Goal: Use online tool/utility: Utilize a website feature to perform a specific function

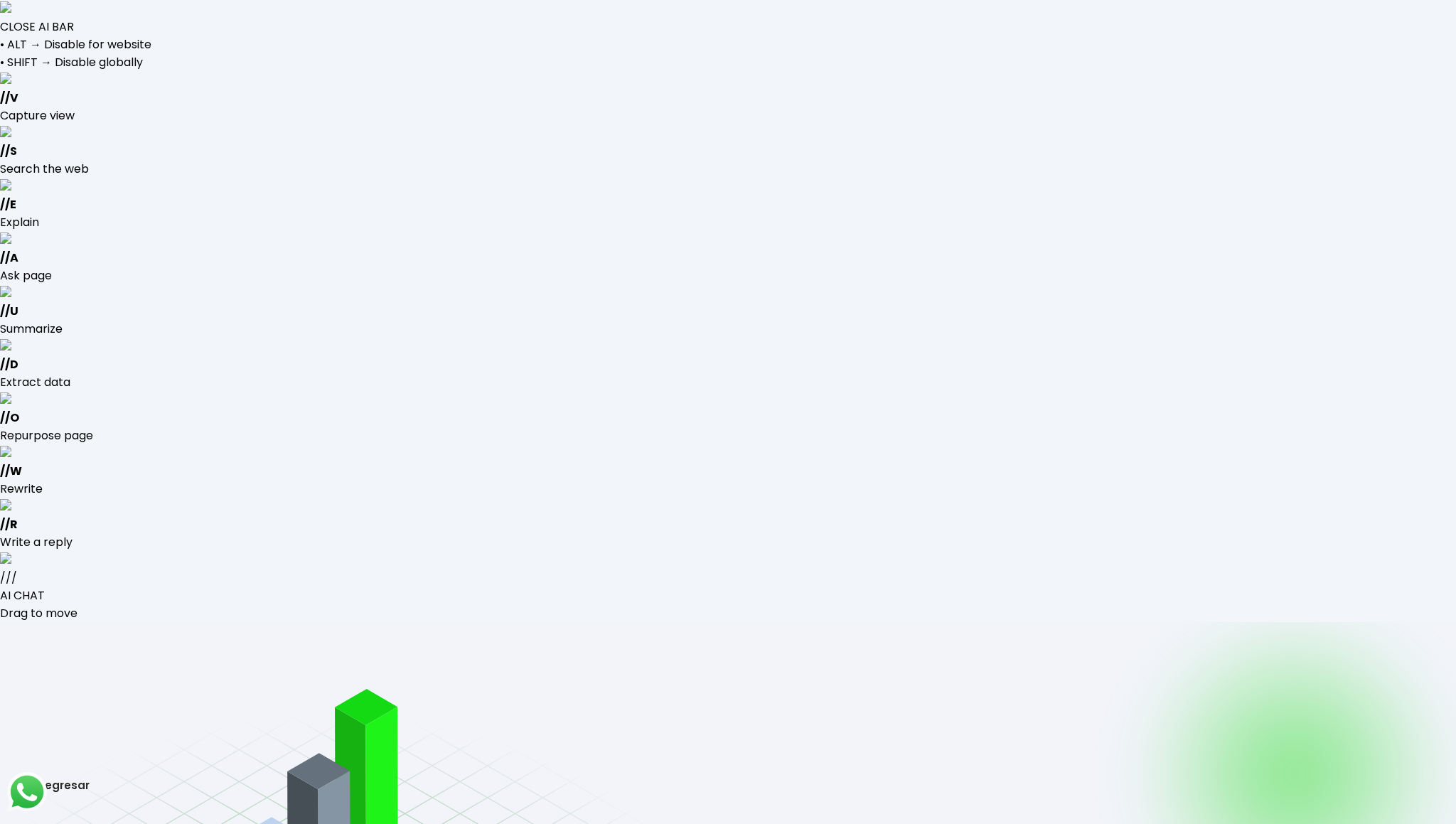
type input "[EMAIL_ADDRESS][DOMAIN_NAME]"
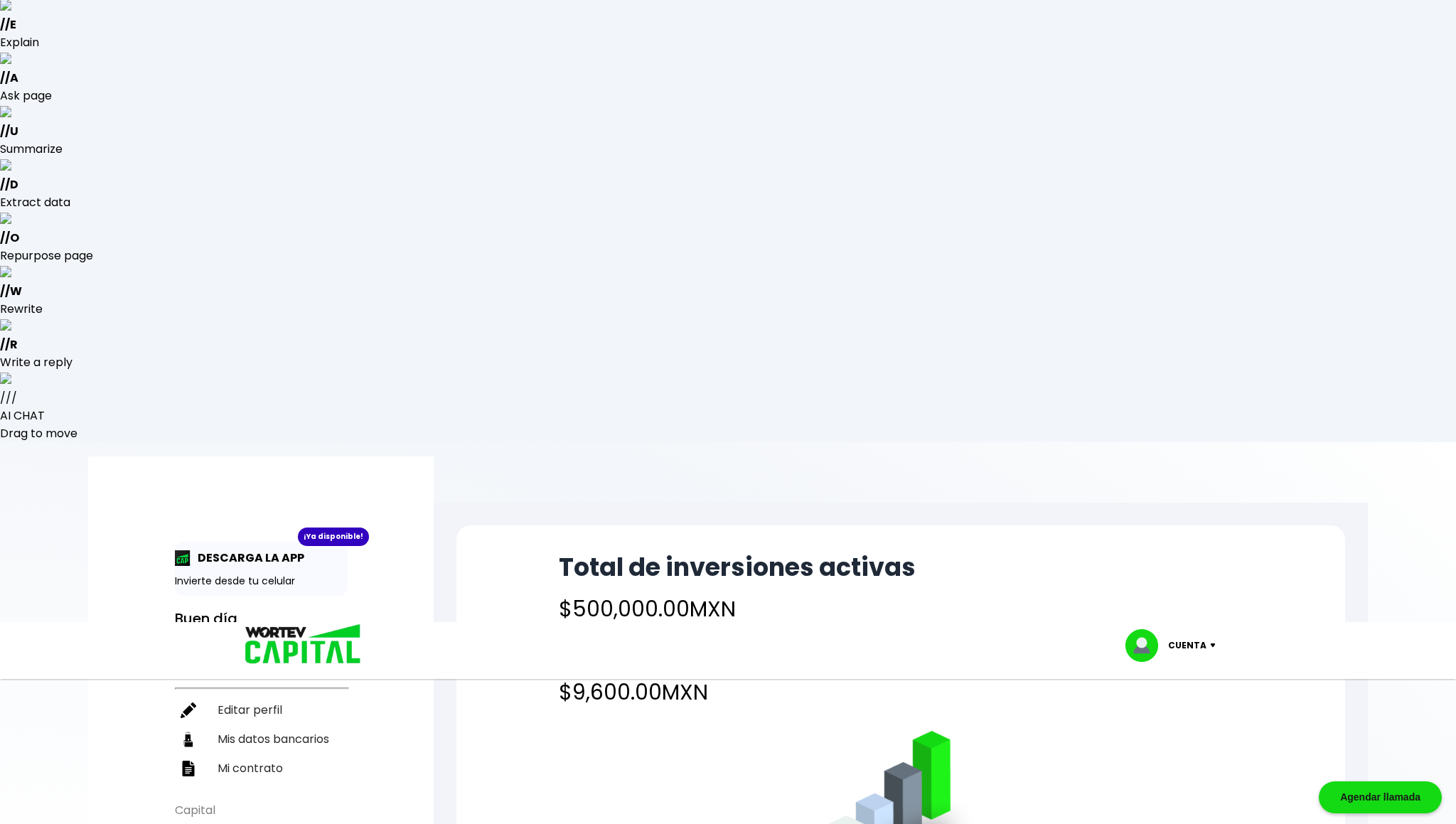
scroll to position [178, 0]
select select "1"
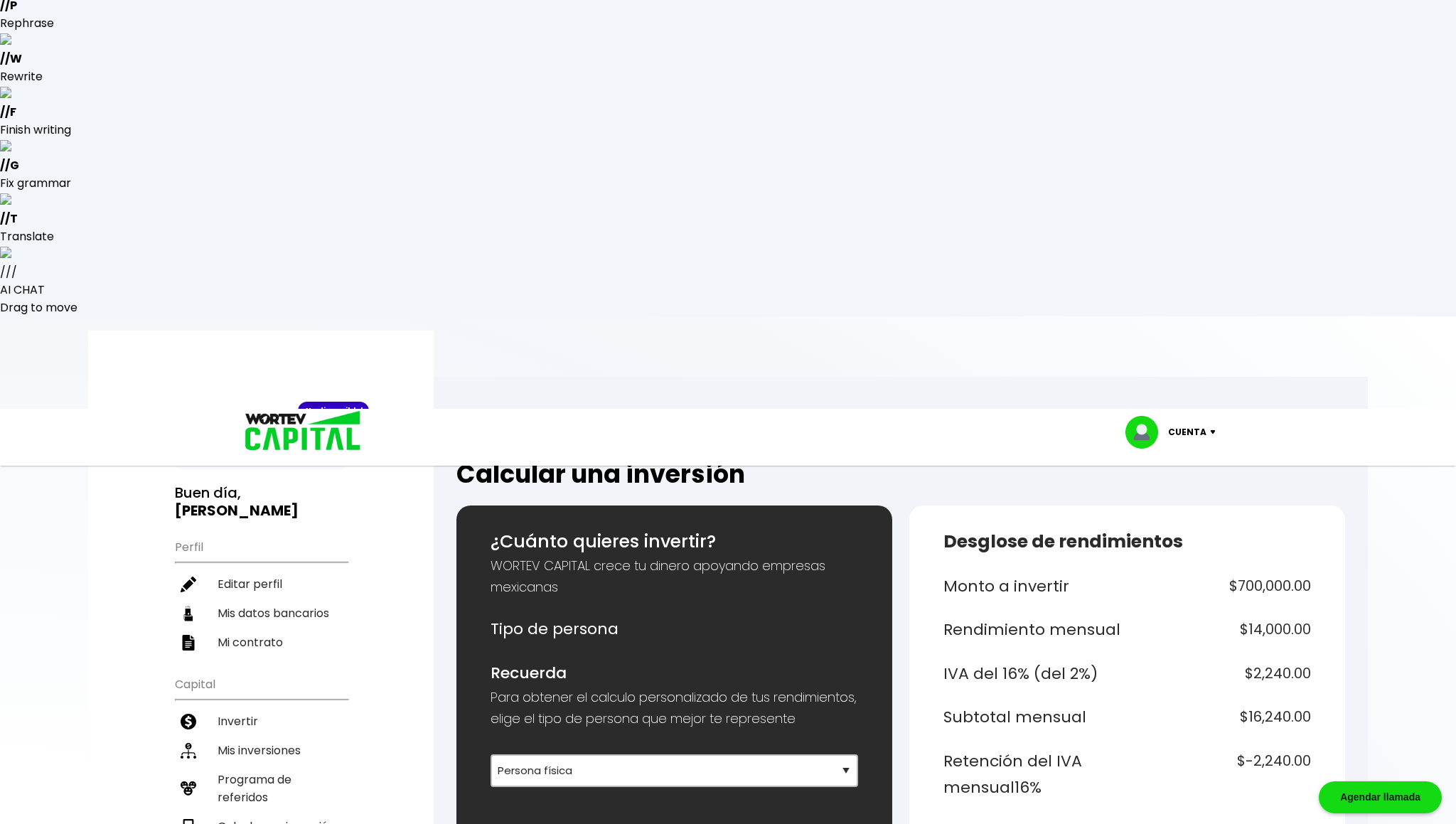
scroll to position [97, 0]
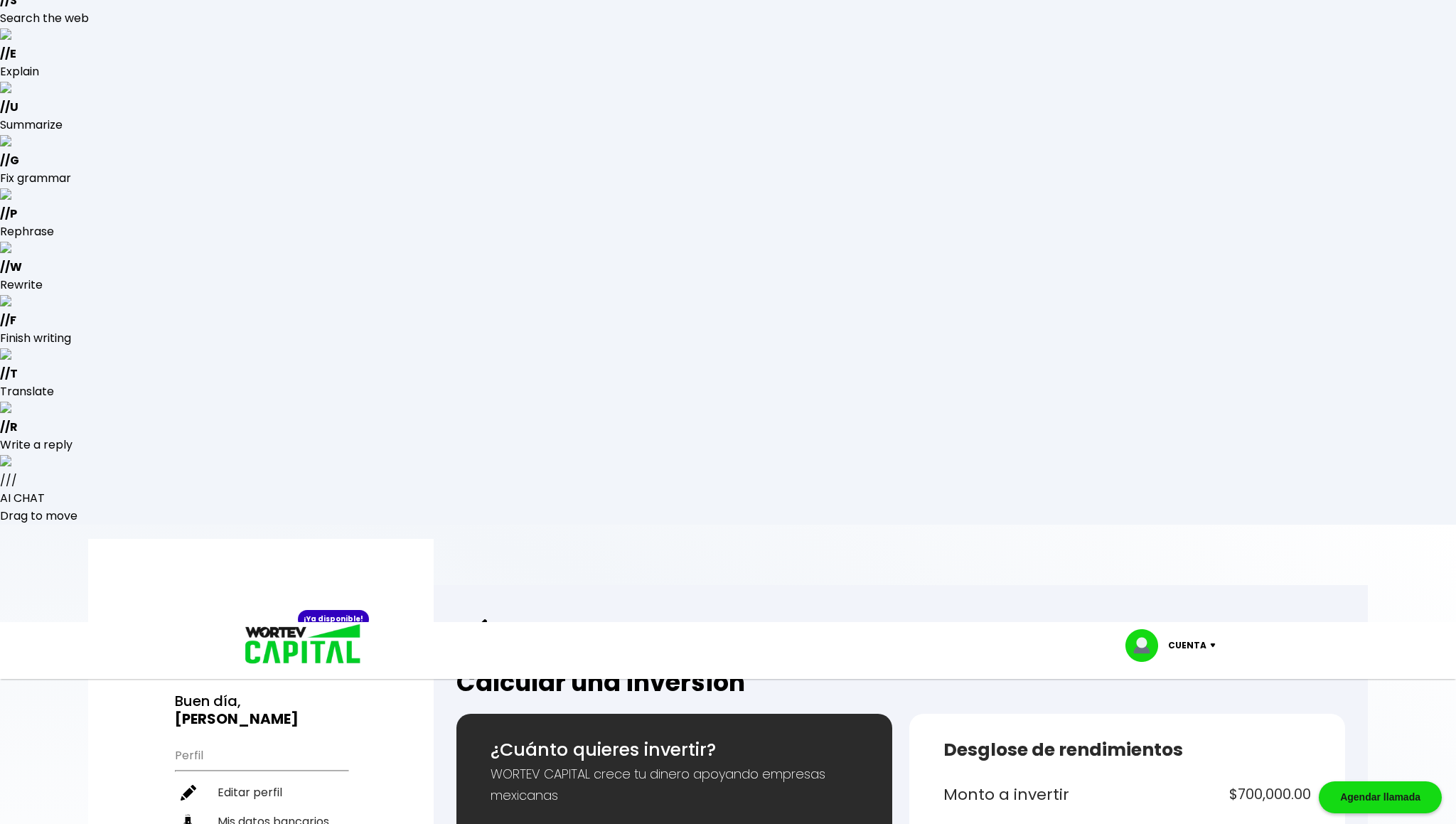
drag, startPoint x: 1241, startPoint y: 212, endPoint x: 1314, endPoint y: 230, distance: 75.2
drag, startPoint x: 1245, startPoint y: 257, endPoint x: 1316, endPoint y: 270, distance: 72.2
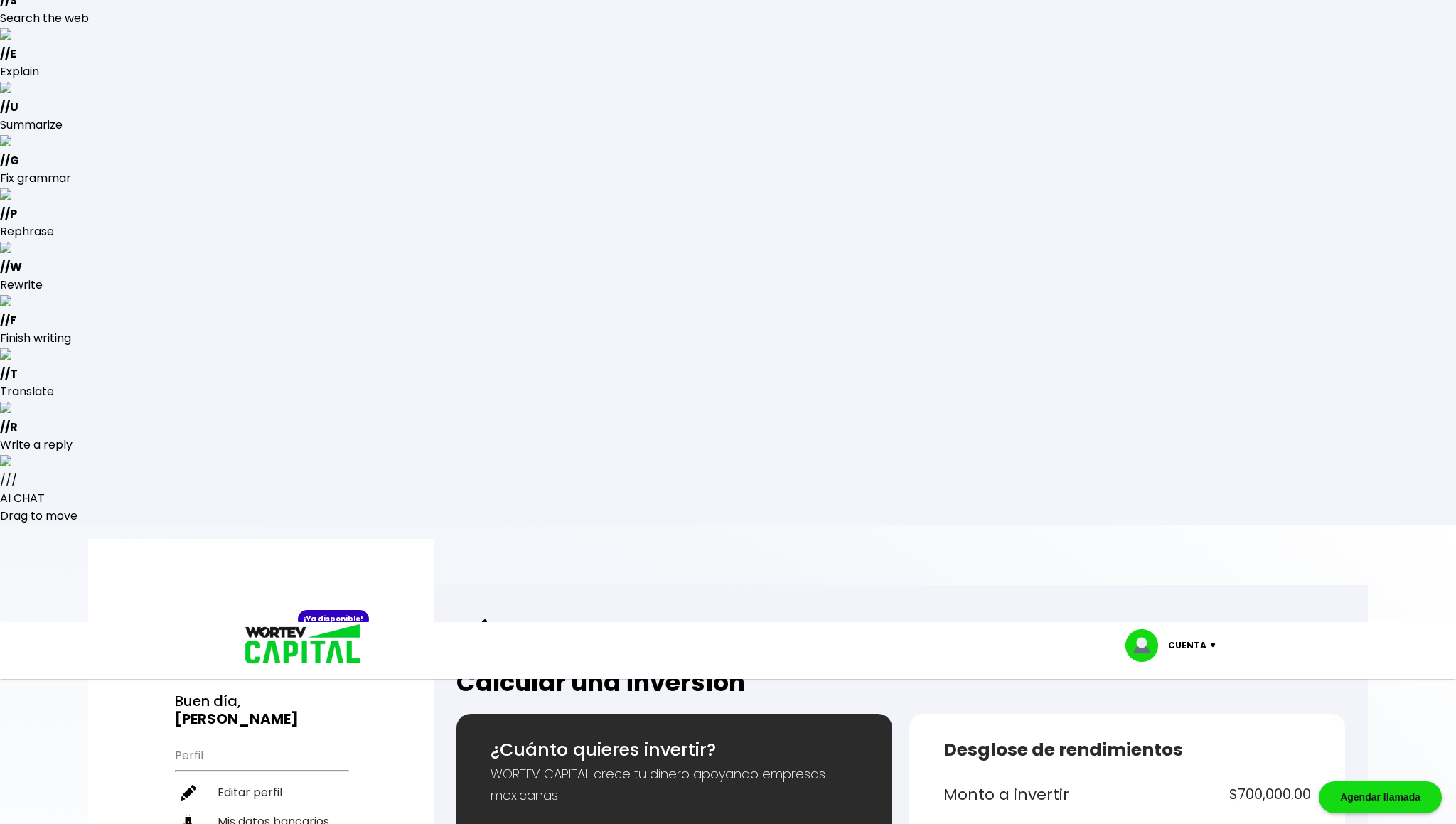
drag, startPoint x: 1241, startPoint y: 302, endPoint x: 1309, endPoint y: 302, distance: 68.0
drag, startPoint x: 1238, startPoint y: 347, endPoint x: 1317, endPoint y: 348, distance: 79.0
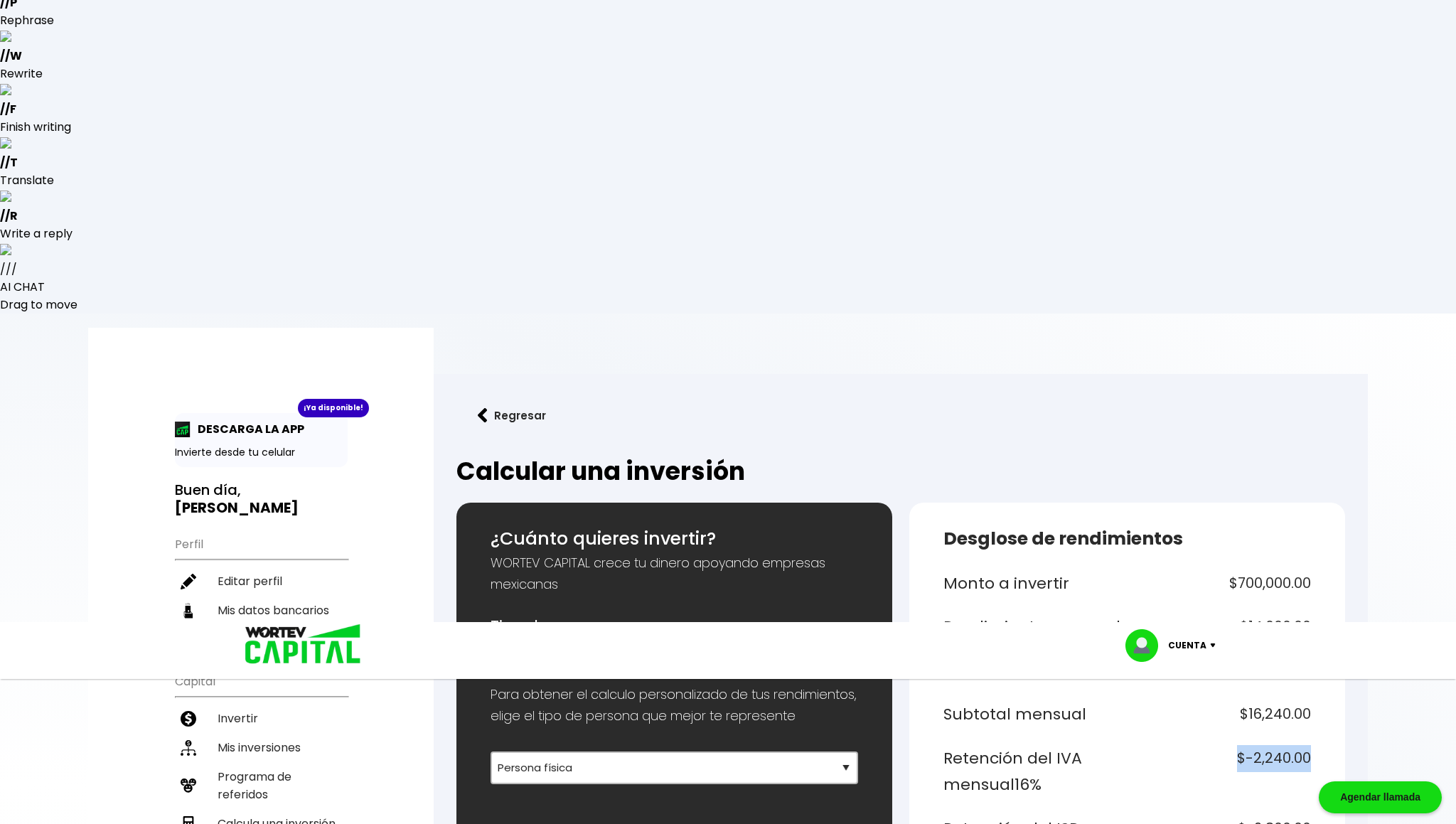
scroll to position [304, 0]
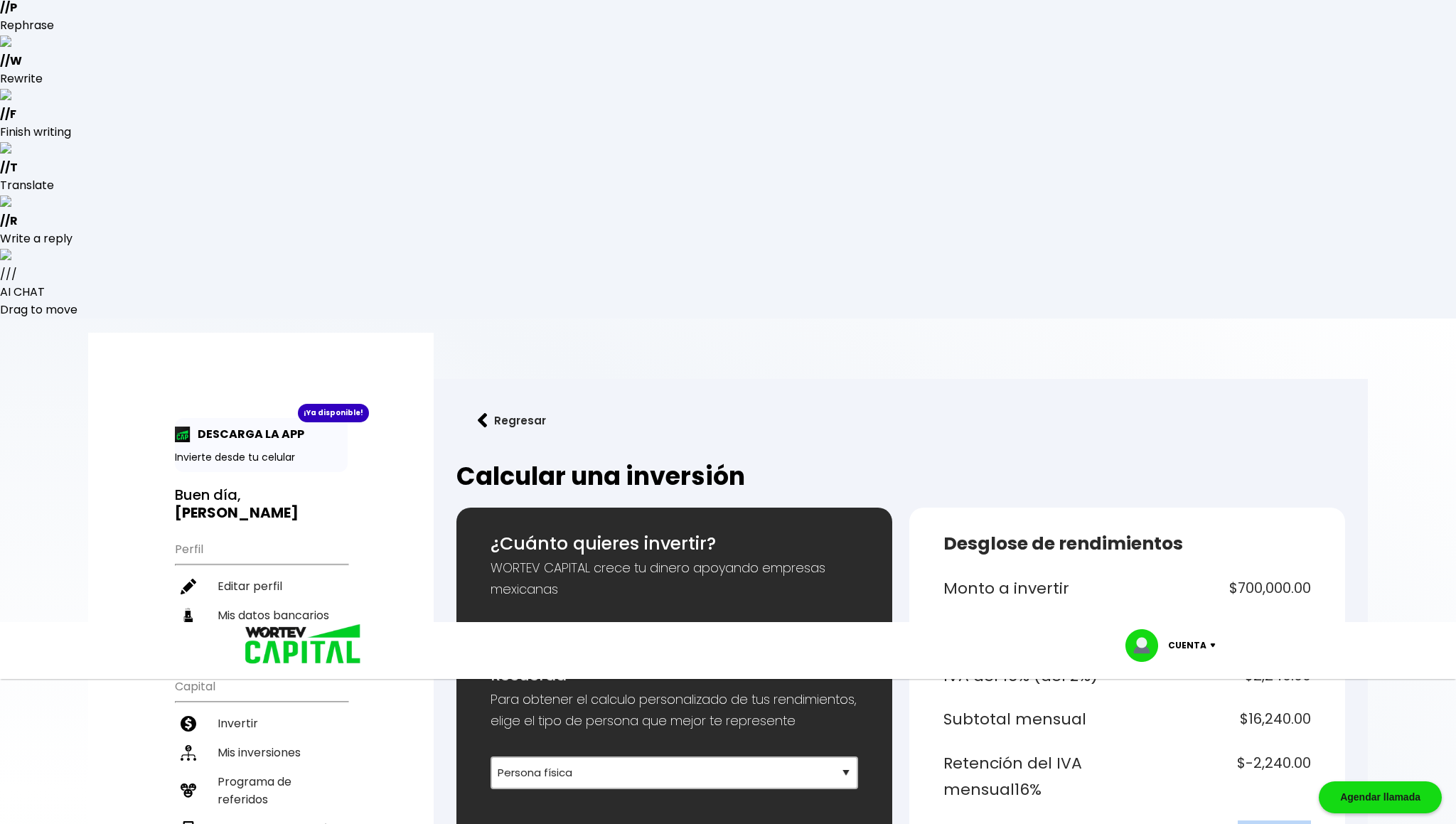
drag, startPoint x: 1235, startPoint y: 211, endPoint x: 1305, endPoint y: 227, distance: 71.8
drag, startPoint x: 1235, startPoint y: 279, endPoint x: 1311, endPoint y: 294, distance: 77.5
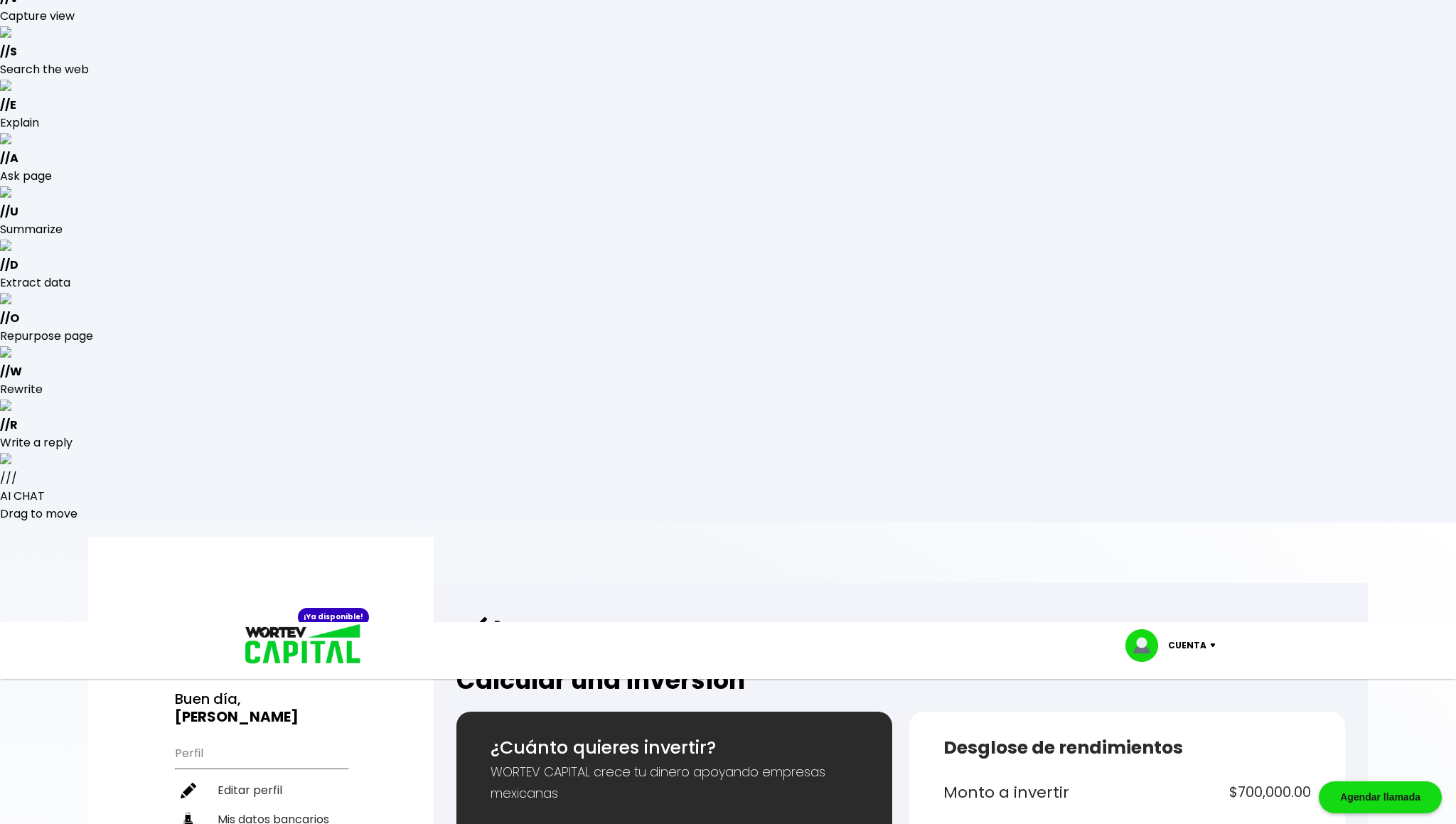
scroll to position [37, 0]
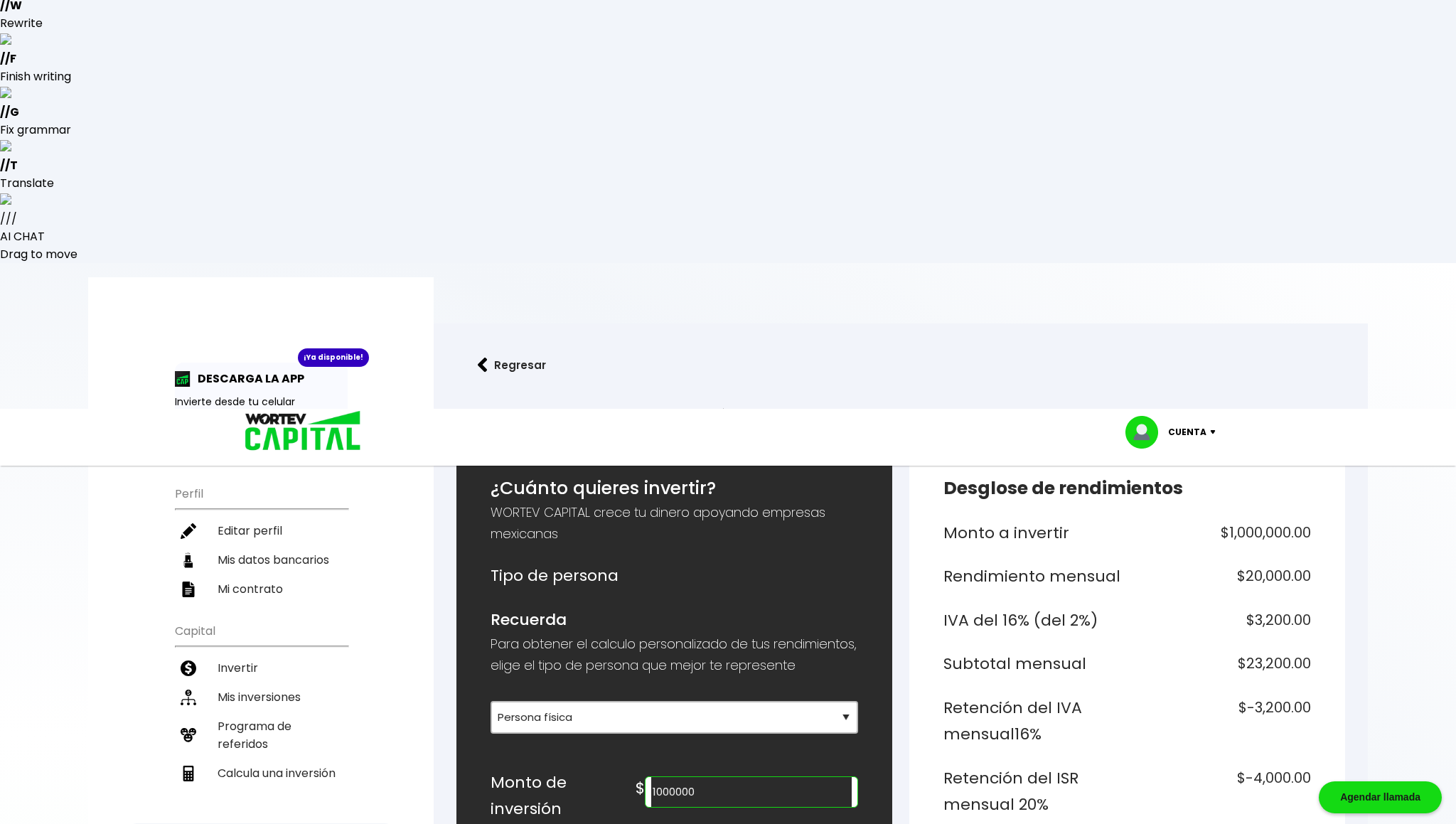
scroll to position [69, 0]
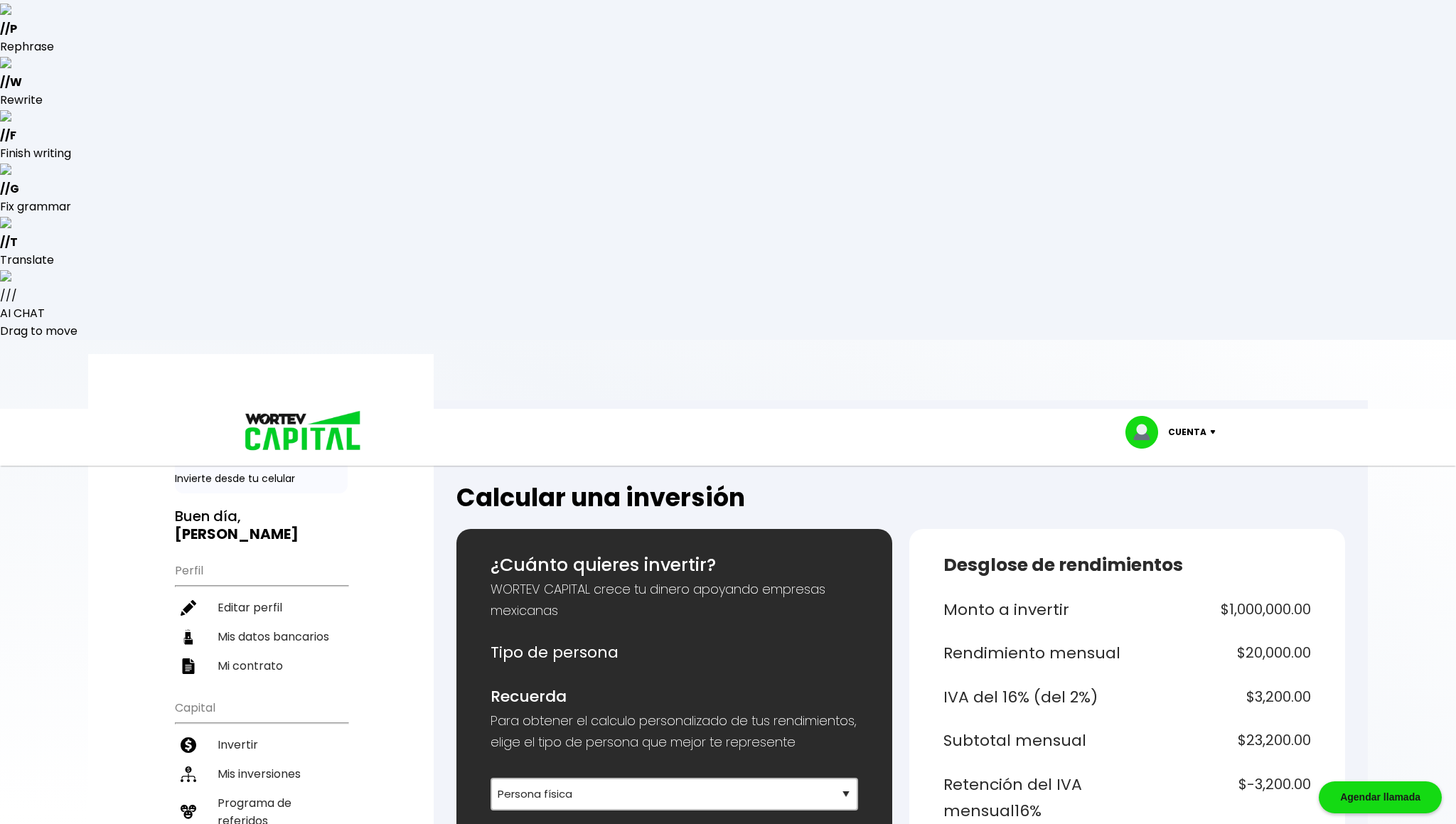
type input "1000000"
